Goal: Information Seeking & Learning: Learn about a topic

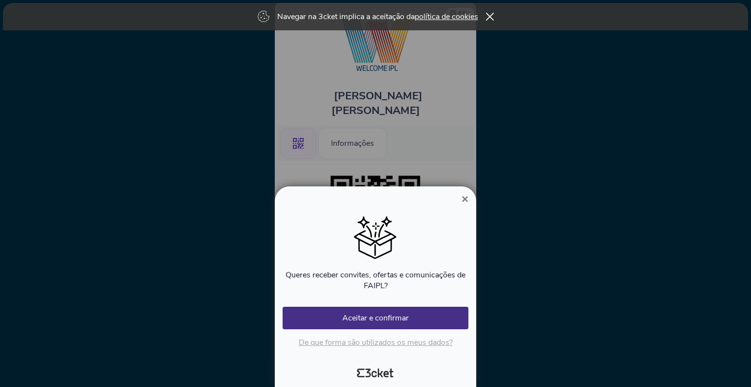
click at [464, 197] on span "×" at bounding box center [464, 198] width 7 height 13
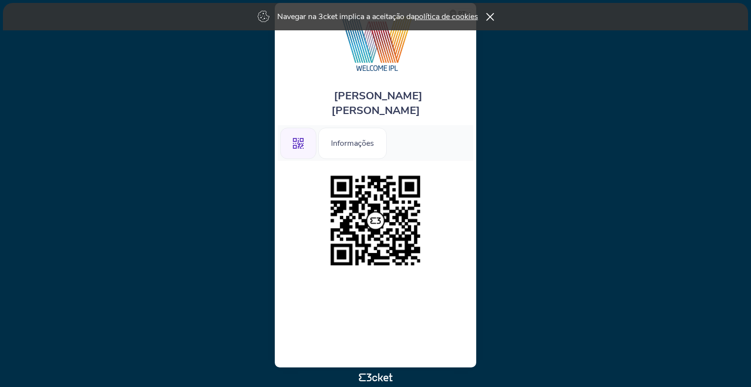
click at [491, 19] on icon at bounding box center [489, 17] width 8 height 8
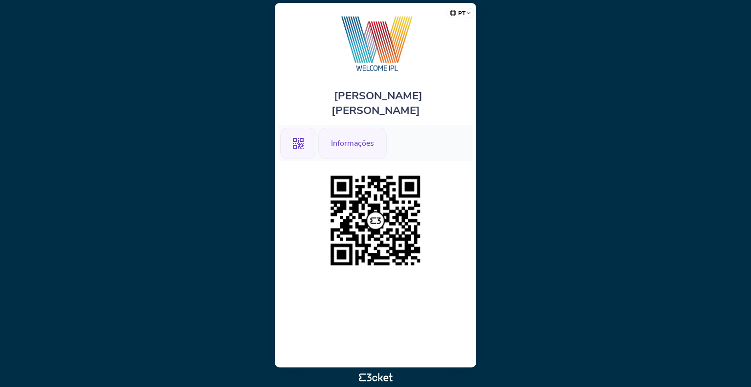
click at [368, 128] on div "Informações" at bounding box center [352, 143] width 68 height 31
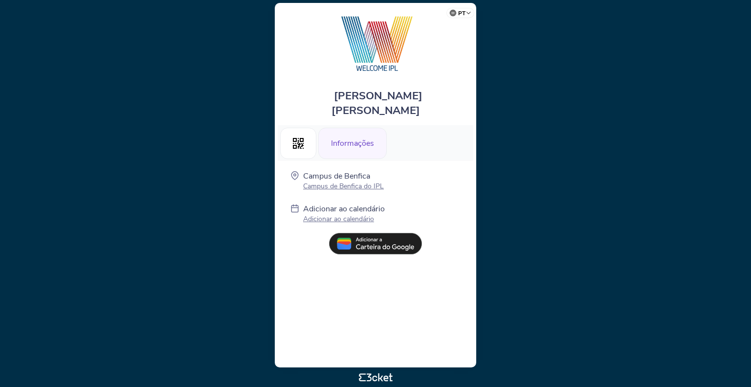
click at [368, 128] on div "Informações" at bounding box center [352, 143] width 68 height 31
click at [302, 138] on icon at bounding box center [298, 143] width 11 height 11
